Goal: Find contact information: Find contact information

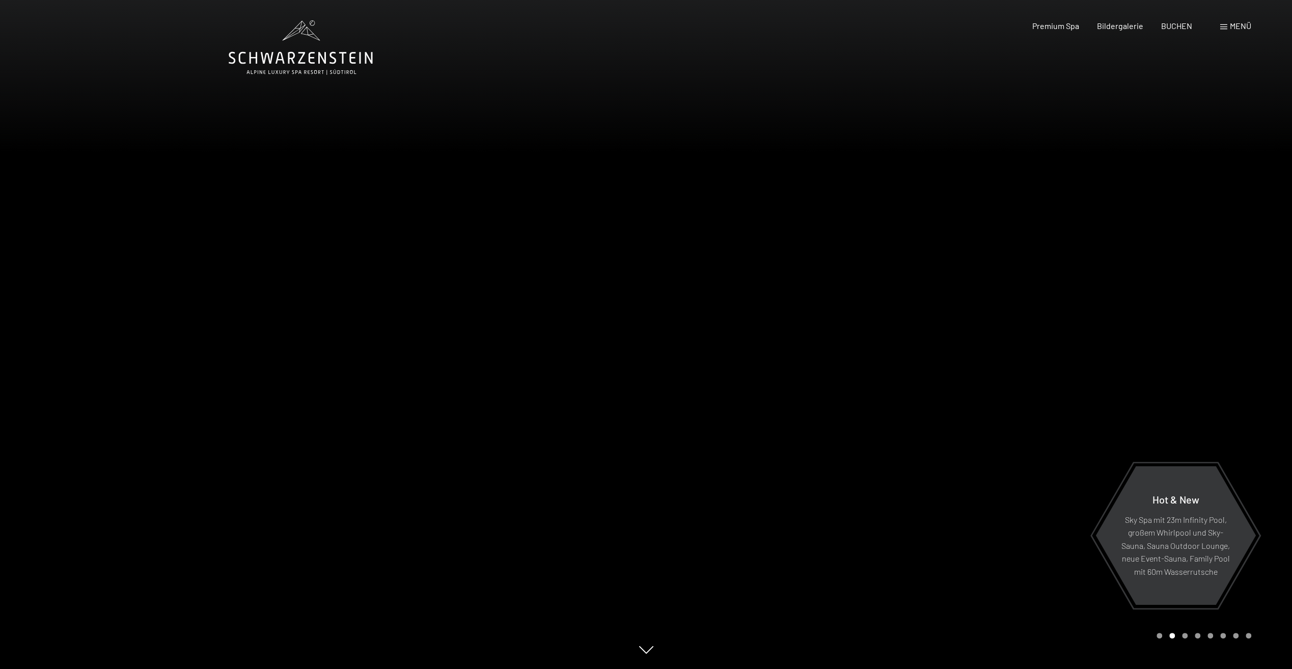
click at [1231, 28] on span "Menü" at bounding box center [1239, 26] width 21 height 10
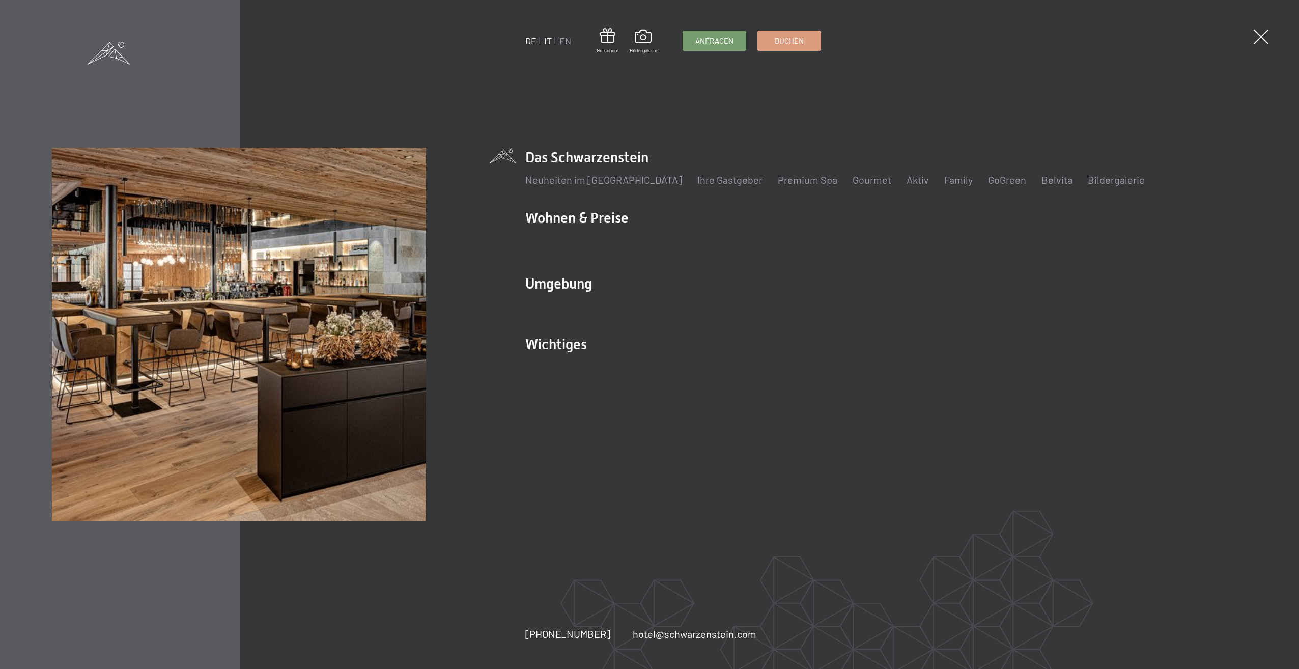
click at [548, 41] on link "IT" at bounding box center [548, 40] width 8 height 11
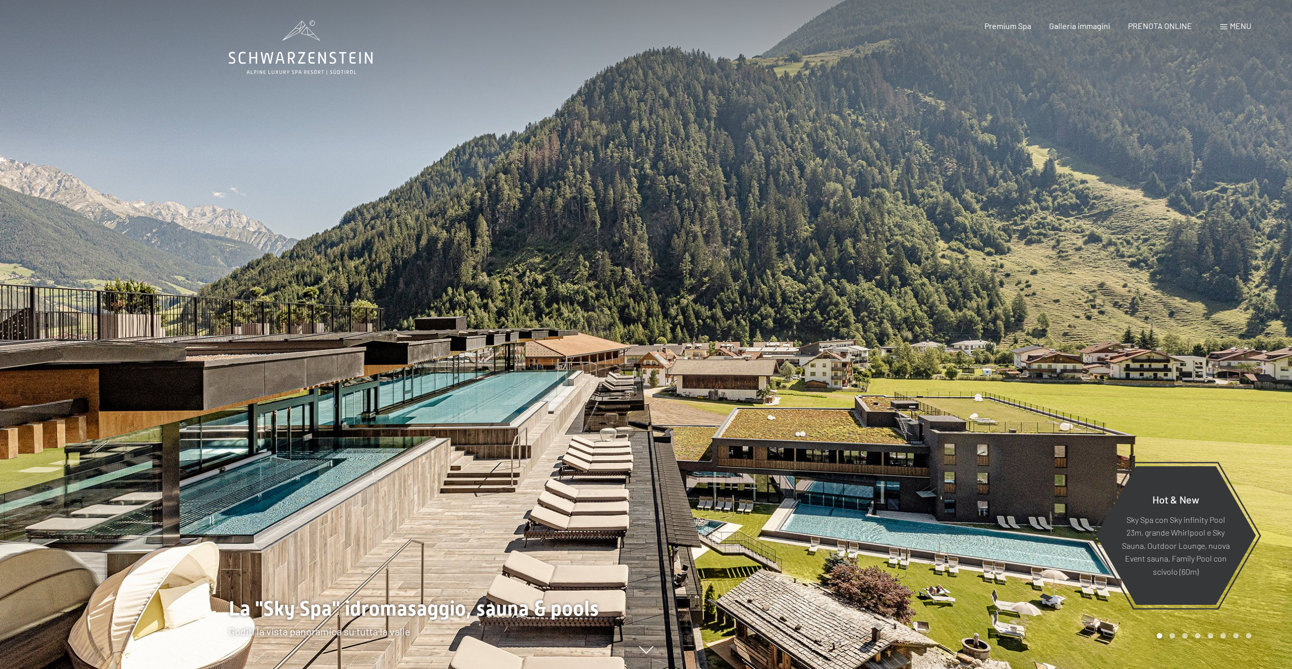
click at [1230, 26] on span "Menu" at bounding box center [1239, 26] width 21 height 10
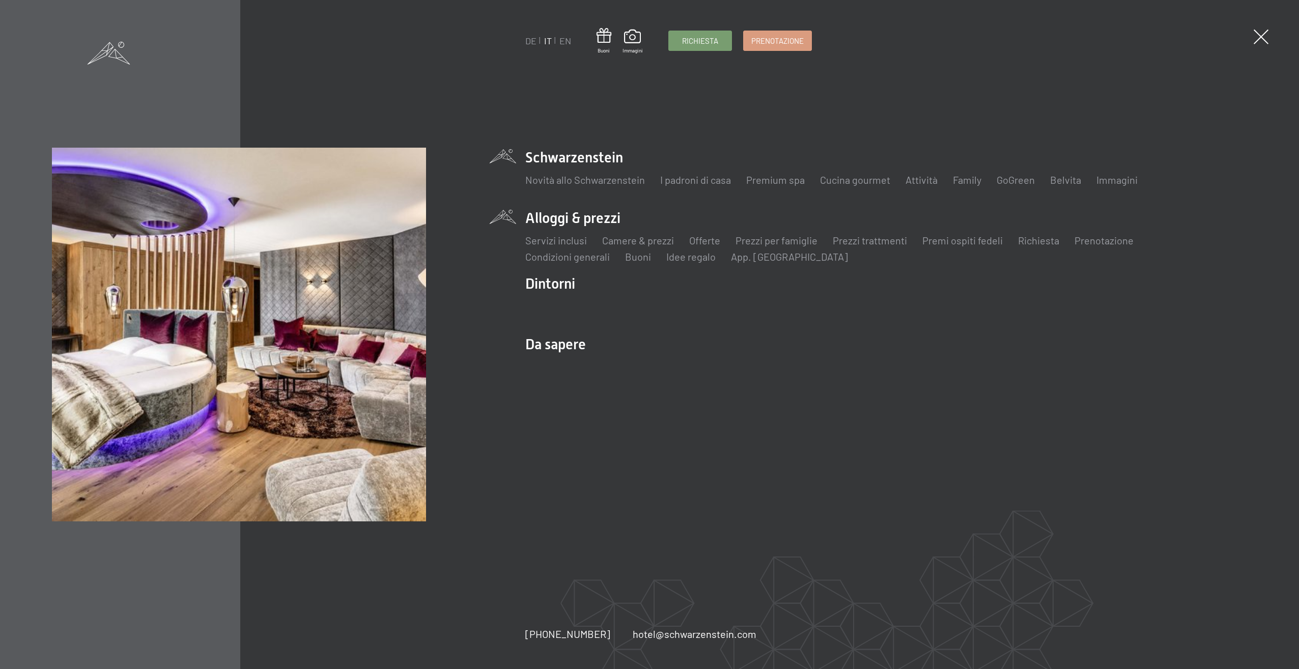
click at [578, 214] on li "Alloggi & prezzi Servizi inclusi Camere & prezzi Lista Offerte Lista Prezzi per…" at bounding box center [886, 235] width 722 height 55
click at [780, 241] on link "Prezzi per famiglie" at bounding box center [777, 240] width 82 height 12
click at [647, 240] on link "Camere & prezzi" at bounding box center [638, 240] width 72 height 12
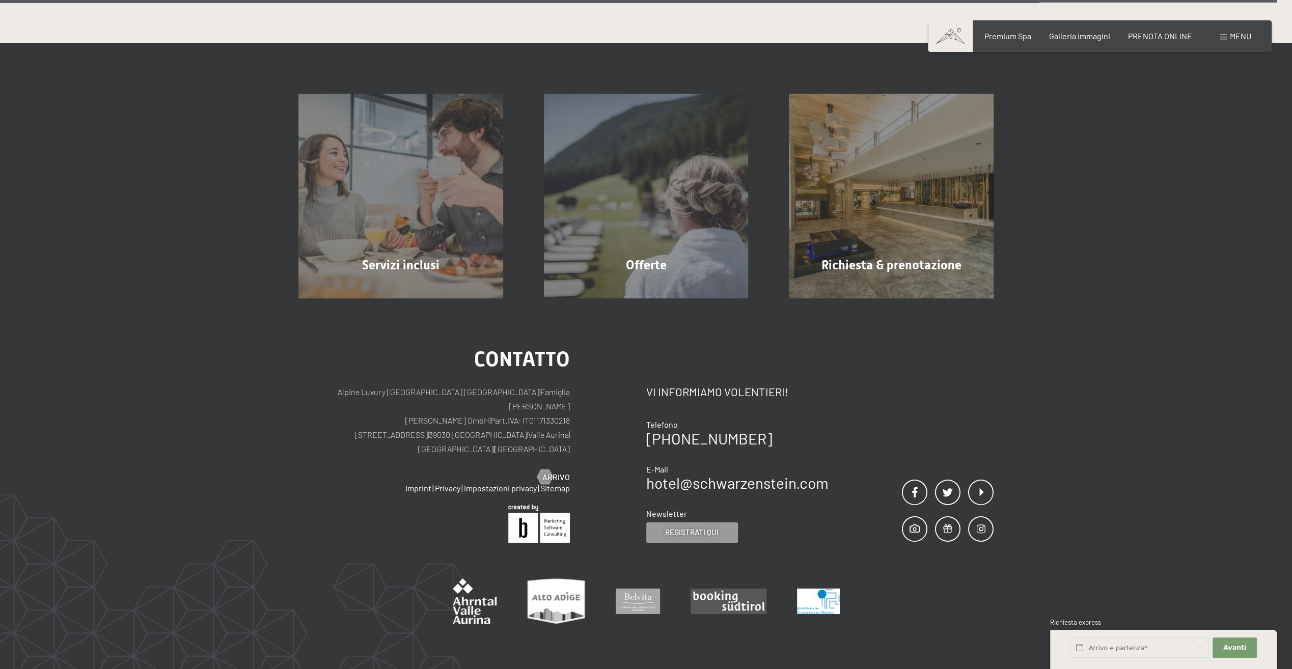
scroll to position [3309, 0]
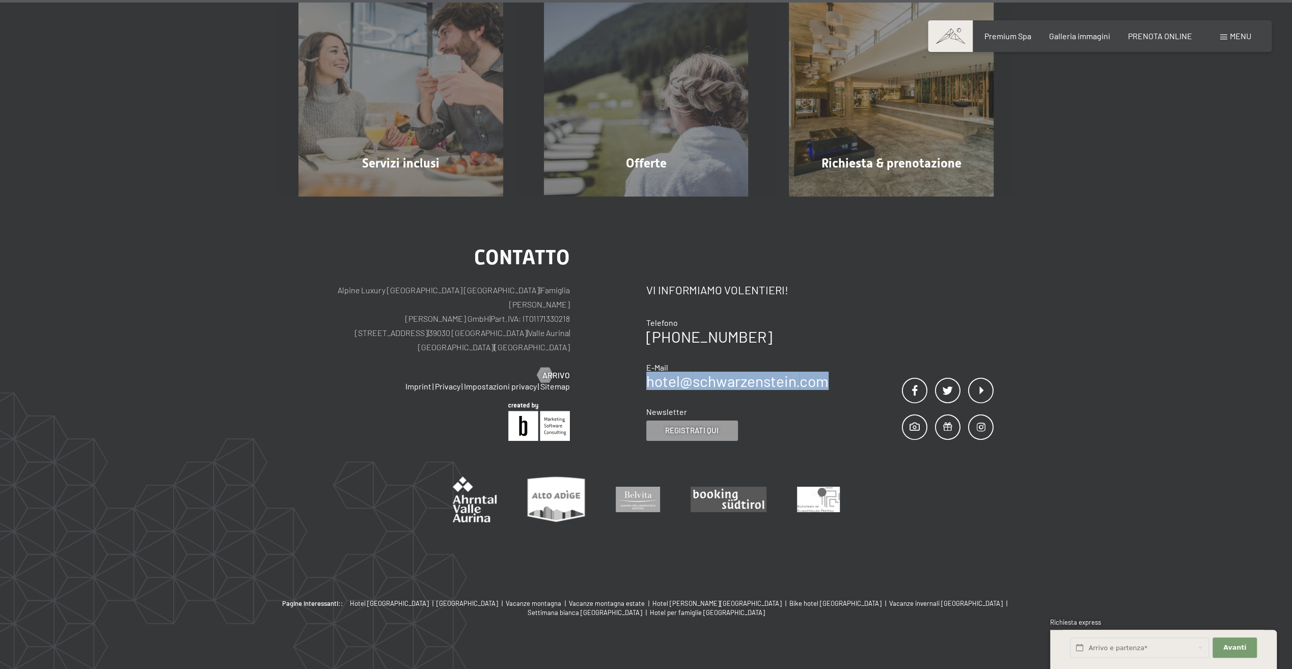
drag, startPoint x: 835, startPoint y: 366, endPoint x: 649, endPoint y: 369, distance: 186.3
click at [649, 369] on div "Contatto Vi informiamo volentieri! Telefono +39 0474 674100 E-Mail hotel@ no-sp…" at bounding box center [820, 343] width 348 height 193
copy link "hotel@ no-spam. schwarzenstein. no-spam. com"
